Goal: Find specific page/section: Find specific page/section

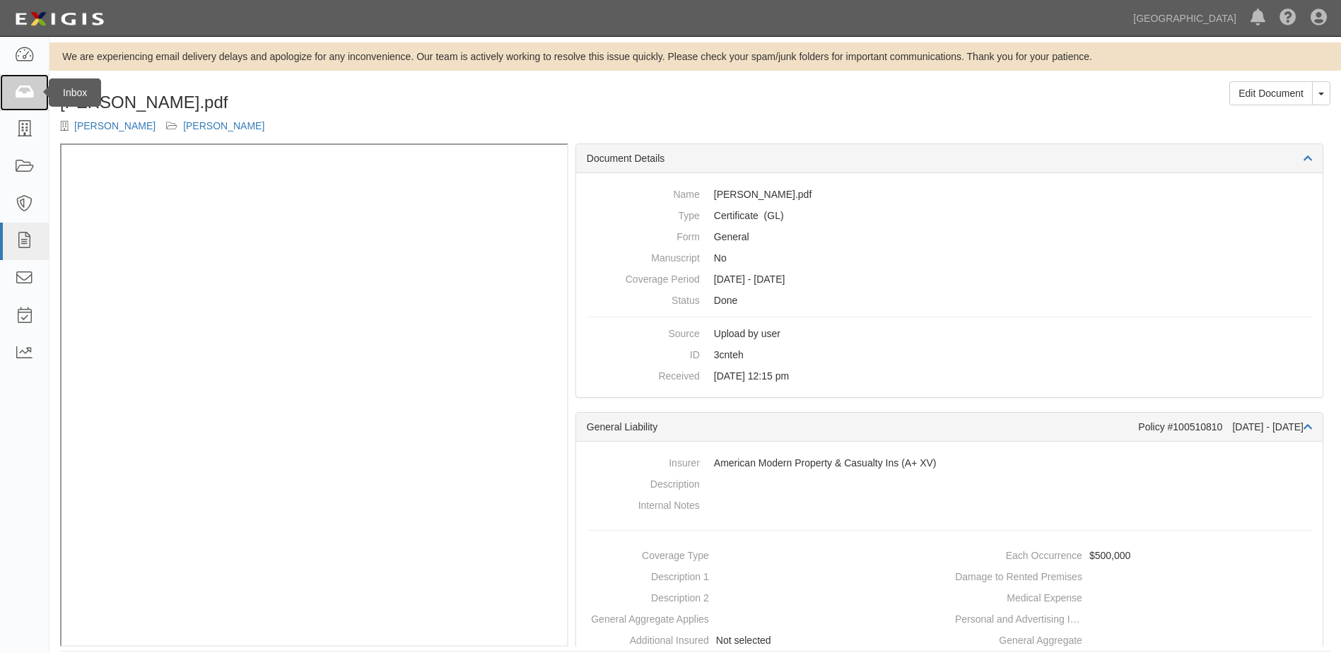
click at [22, 92] on icon at bounding box center [24, 93] width 20 height 16
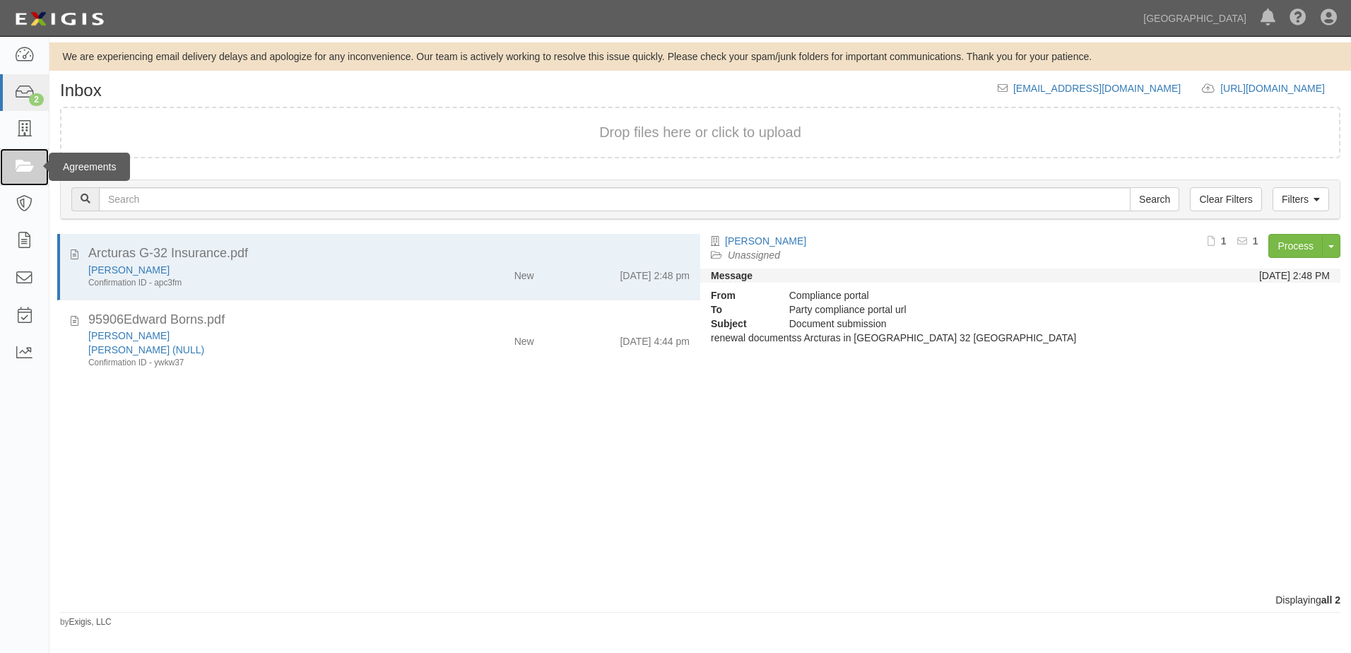
click at [25, 172] on icon at bounding box center [24, 167] width 20 height 16
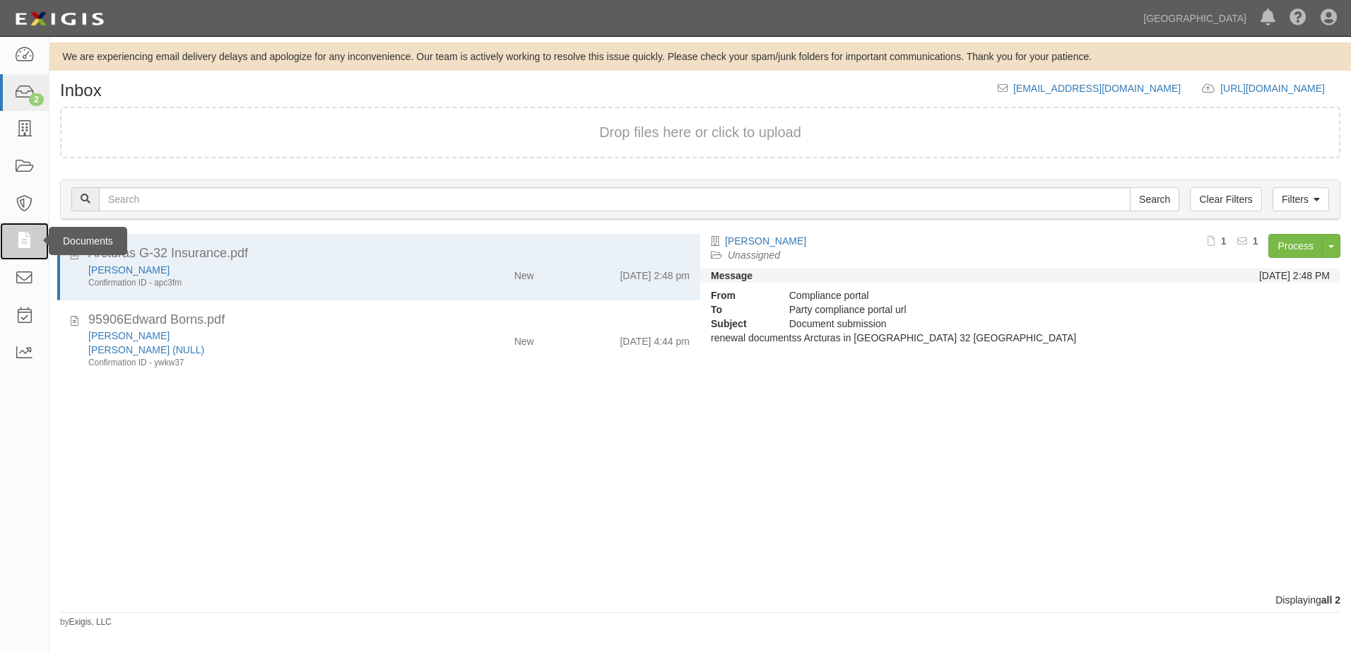
click at [33, 243] on icon at bounding box center [24, 241] width 20 height 16
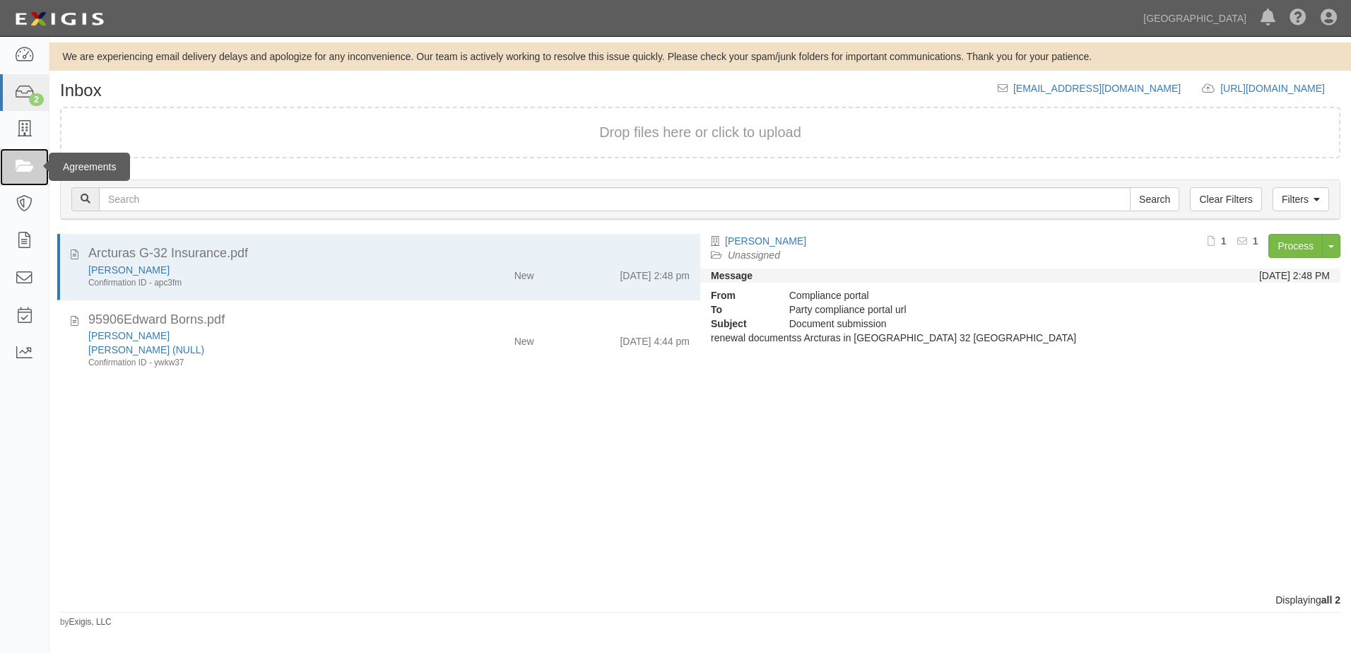
click at [35, 170] on link at bounding box center [24, 166] width 49 height 37
click at [37, 142] on link at bounding box center [24, 129] width 49 height 37
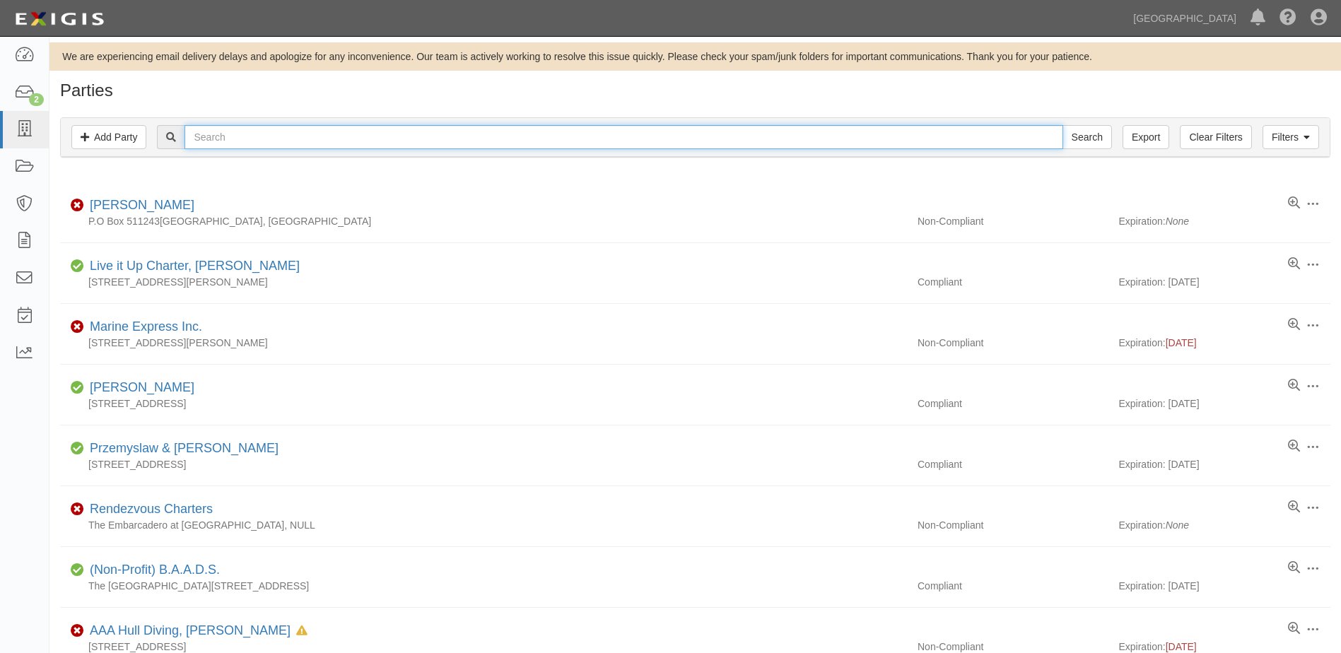
click at [240, 132] on input "text" at bounding box center [623, 137] width 878 height 24
type input "baron"
click at [1062, 125] on input "Search" at bounding box center [1086, 137] width 49 height 24
